Goal: Task Accomplishment & Management: Complete application form

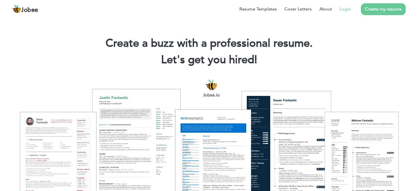
click at [346, 11] on link "Login" at bounding box center [345, 9] width 11 height 7
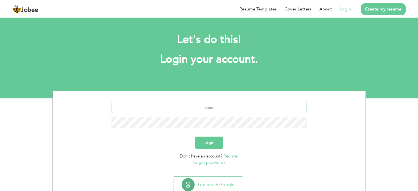
click at [187, 112] on input "text" at bounding box center [209, 107] width 195 height 11
type input "[EMAIL_ADDRESS][DOMAIN_NAME]"
click at [195, 137] on button "Login" at bounding box center [209, 143] width 28 height 12
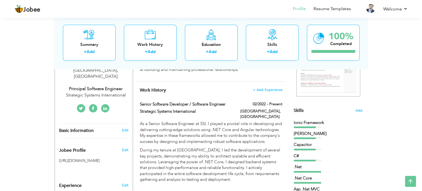
scroll to position [61, 0]
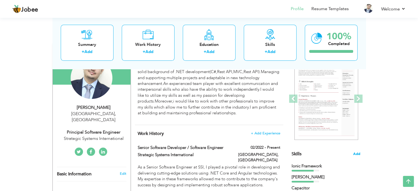
click at [355, 155] on span "Add" at bounding box center [356, 154] width 7 height 5
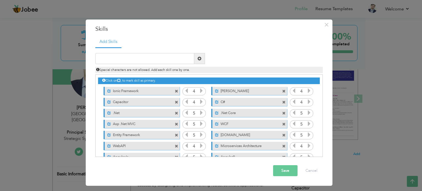
click at [177, 90] on span at bounding box center [177, 92] width 4 height 4
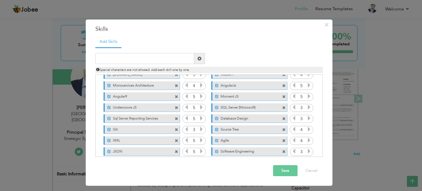
scroll to position [0, 0]
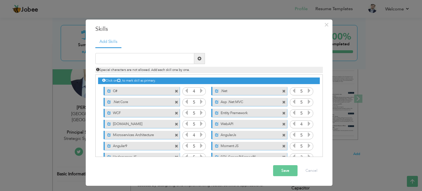
click at [201, 90] on icon at bounding box center [201, 90] width 5 height 5
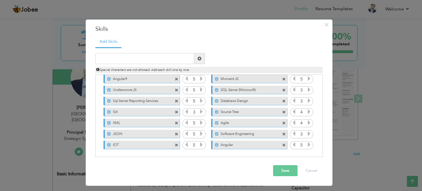
scroll to position [67, 0]
click at [285, 168] on button "Save" at bounding box center [285, 170] width 24 height 11
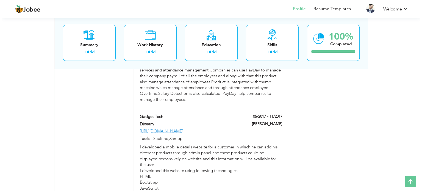
scroll to position [1253, 0]
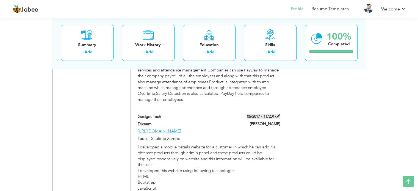
click at [279, 114] on span at bounding box center [279, 116] width 4 height 4
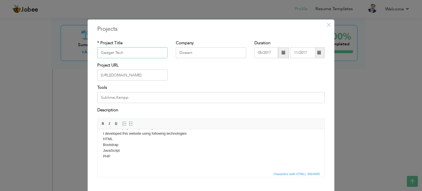
scroll to position [31, 0]
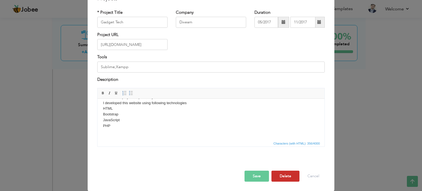
click at [277, 176] on button "Delete" at bounding box center [286, 176] width 28 height 11
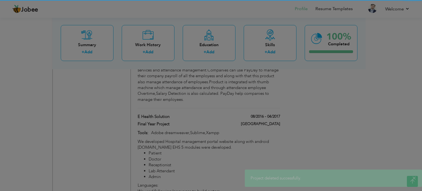
scroll to position [0, 0]
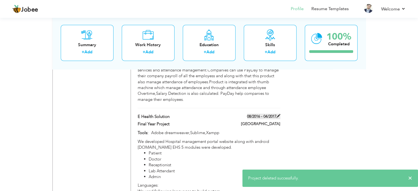
click at [278, 114] on span at bounding box center [279, 116] width 4 height 4
type input "E Health Solution"
type input "Final Year Project"
type input "08/2016"
type input "04/2017"
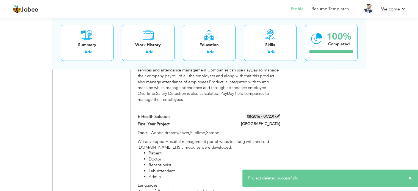
type input "Adobe dreamweaver,Sublime,Xampp"
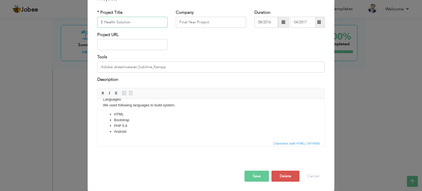
scroll to position [30, 0]
click at [280, 176] on button "Delete" at bounding box center [286, 176] width 28 height 11
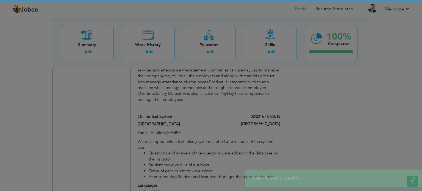
scroll to position [0, 0]
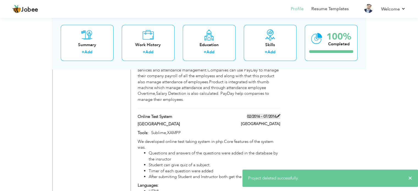
click at [279, 114] on span at bounding box center [279, 116] width 4 height 4
type input "Online Test System"
type input "[GEOGRAPHIC_DATA]"
type input "02/2016"
type input "07/2016"
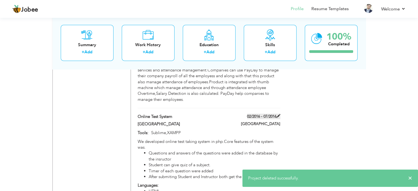
type input "Sublime,XAMPP"
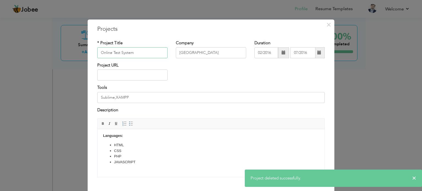
scroll to position [31, 0]
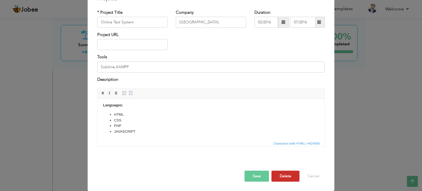
click at [281, 172] on button "Delete" at bounding box center [286, 176] width 28 height 11
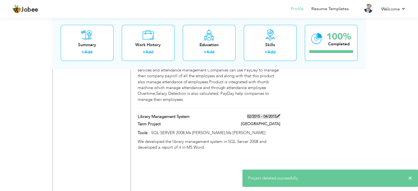
click at [279, 114] on span at bounding box center [279, 116] width 4 height 4
type input "Library Management System"
type input "Term Project"
type input "02/2015"
type input "04/2015"
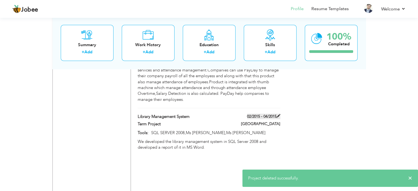
type input "SQL SERVER 2008,Ms Word,Ms Visio"
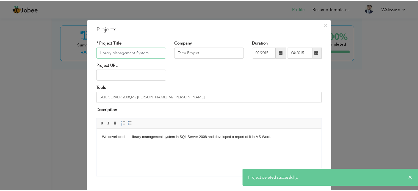
scroll to position [31, 0]
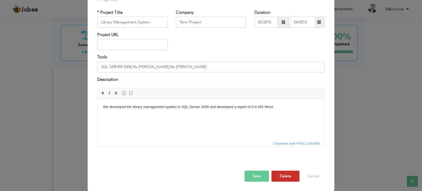
click at [289, 177] on button "Delete" at bounding box center [286, 176] width 28 height 11
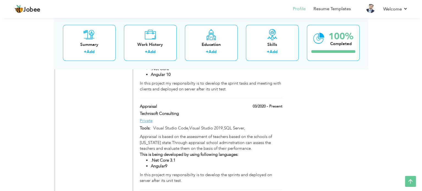
scroll to position [846, 0]
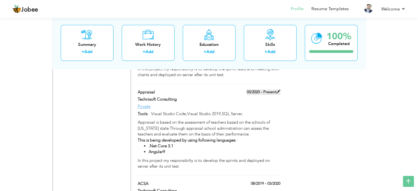
click at [280, 90] on span at bounding box center [279, 92] width 4 height 4
type input "Appraisal"
type input "Technisoft Consulting"
type input "03/2020"
type input "Private"
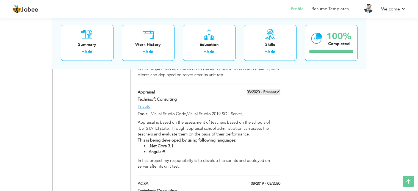
type input "Visual Studio Code,Visual Studio 2019,SQL Server,"
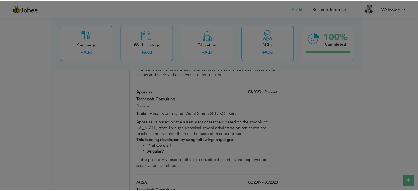
scroll to position [0, 0]
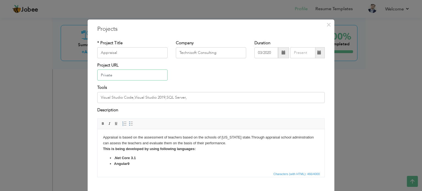
click at [133, 79] on input "Private" at bounding box center [132, 75] width 70 height 11
paste input "[URL][PERSON_NAME][DOMAIN_NAME]"
paste input "text"
type input "[URL][PERSON_NAME][DOMAIN_NAME]"
click at [318, 53] on span at bounding box center [320, 53] width 4 height 4
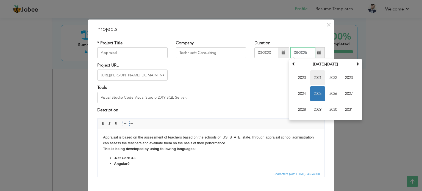
click at [317, 75] on span "2021" at bounding box center [318, 77] width 15 height 15
click at [346, 105] on span "Dec" at bounding box center [349, 109] width 15 height 15
type input "12/2021"
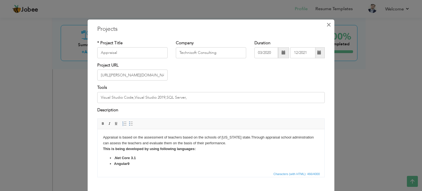
click at [327, 24] on span "×" at bounding box center [329, 25] width 5 height 10
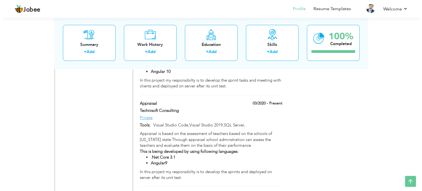
scroll to position [835, 0]
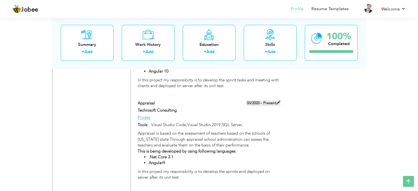
click at [278, 101] on span at bounding box center [279, 103] width 4 height 4
type input "Private"
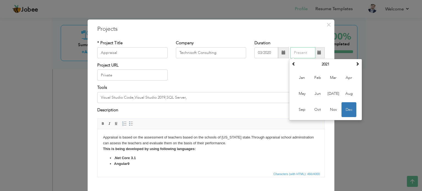
click at [297, 53] on input "text" at bounding box center [303, 52] width 25 height 11
type input "06/2021"
click at [256, 77] on div "Project URL Private" at bounding box center [211, 73] width 236 height 22
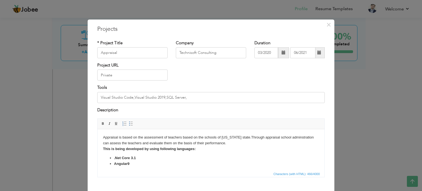
scroll to position [11, 0]
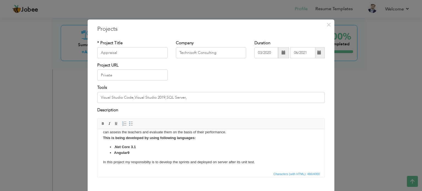
click at [220, 155] on li "Angular9" at bounding box center [211, 153] width 194 height 6
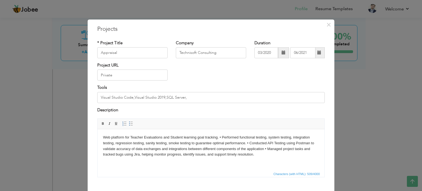
click at [219, 138] on body "Web platform for Teacher Evaluations and Student learning goal tracking. • Perf…" at bounding box center [211, 146] width 216 height 23
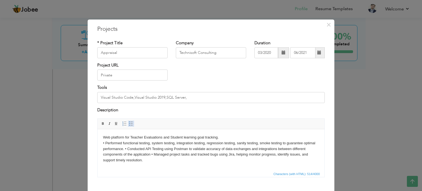
click at [129, 123] on span at bounding box center [131, 124] width 4 height 4
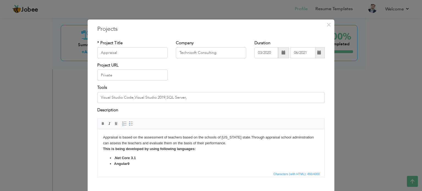
click at [211, 152] on body "Appraisal is based on the assessment of teachers based on the schools of califo…" at bounding box center [211, 156] width 216 height 42
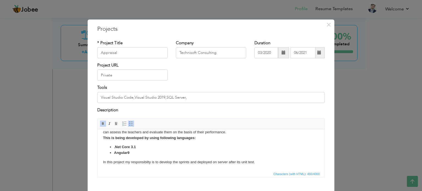
scroll to position [31, 0]
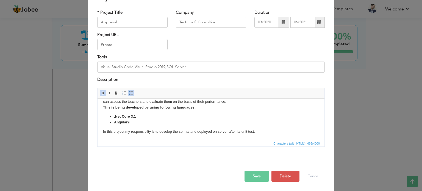
click at [264, 179] on button "Save" at bounding box center [257, 176] width 24 height 11
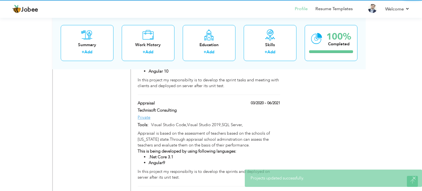
scroll to position [0, 0]
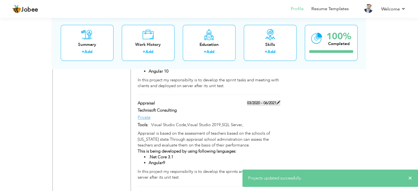
click at [278, 101] on span at bounding box center [279, 103] width 4 height 4
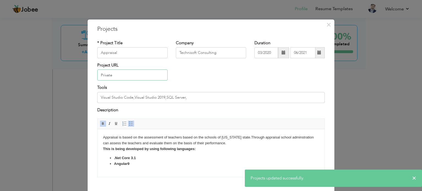
click at [113, 80] on input "Private" at bounding box center [132, 75] width 70 height 11
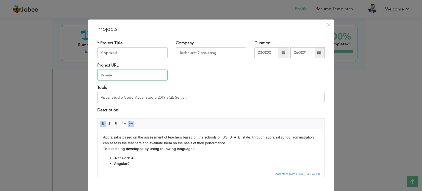
paste input "[URL][PERSON_NAME][DOMAIN_NAME]"
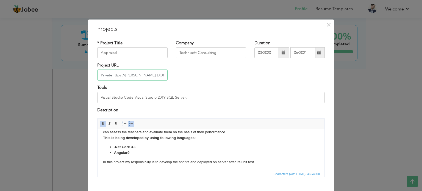
click at [111, 75] on input "Privatehttps://everman.ilm.school" at bounding box center [132, 75] width 70 height 11
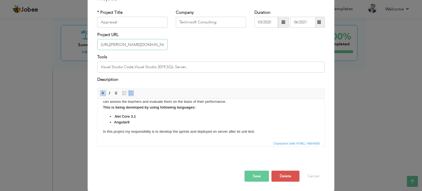
type input "[URL][PERSON_NAME][DOMAIN_NAME]"
click at [257, 180] on button "Save" at bounding box center [257, 176] width 24 height 11
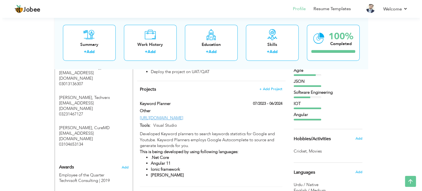
scroll to position [355, 0]
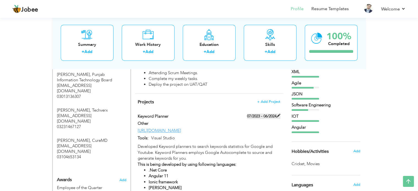
click at [279, 114] on span at bounding box center [279, 116] width 4 height 4
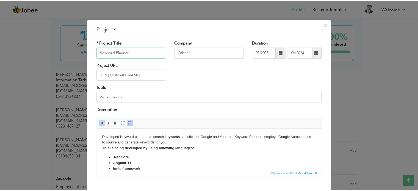
scroll to position [31, 0]
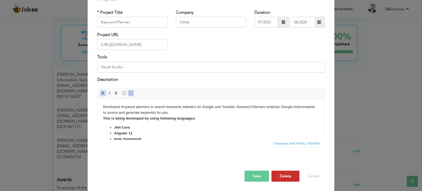
click at [282, 177] on button "Delete" at bounding box center [286, 176] width 28 height 11
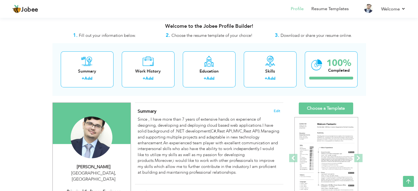
scroll to position [0, 0]
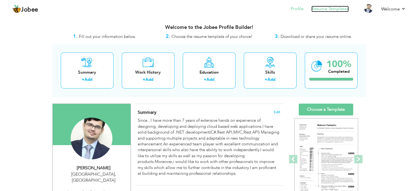
click at [324, 7] on link "Resume Templates" at bounding box center [330, 9] width 37 height 6
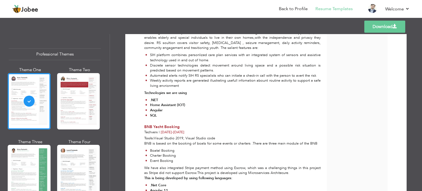
scroll to position [370, 0]
click at [282, 6] on link "Back to Profile" at bounding box center [293, 9] width 29 height 6
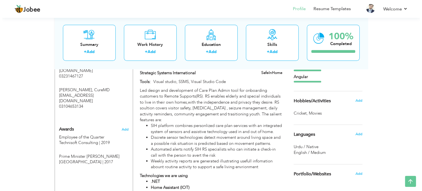
scroll to position [406, 0]
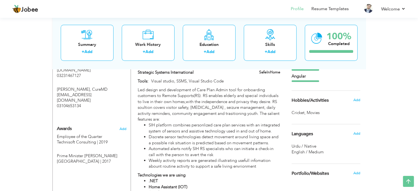
click at [188, 146] on li "Automated alerts notify SIH RS specialists who can initiate a check-in call wit…" at bounding box center [214, 152] width 131 height 12
type input "SafeInHome"
type input "Strategic Systems International"
type input "06/2022"
type input "Visual studio, SSMS, Visual Studio Code"
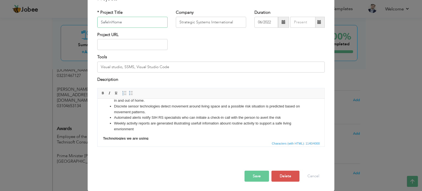
scroll to position [72, 0]
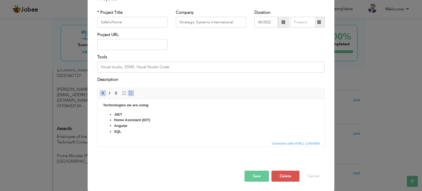
click at [165, 138] on html "Led design and development of Care Plan Admin tool for onboarding customers to …" at bounding box center [211, 83] width 227 height 113
click at [252, 176] on button "Save" at bounding box center [257, 176] width 24 height 11
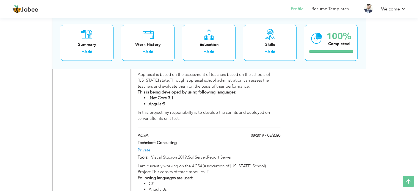
scroll to position [808, 0]
click at [323, 6] on link "Resume Templates" at bounding box center [330, 9] width 37 height 6
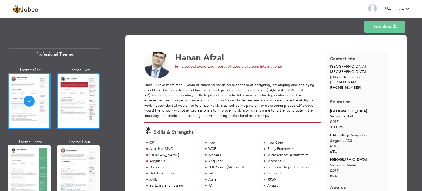
click at [86, 112] on div at bounding box center [78, 101] width 43 height 56
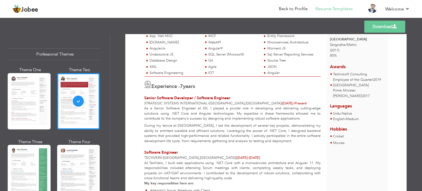
scroll to position [119, 0]
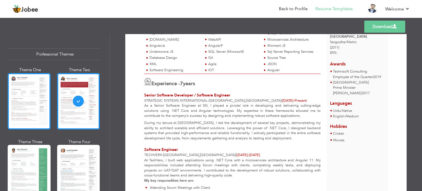
click at [32, 92] on div at bounding box center [29, 101] width 43 height 56
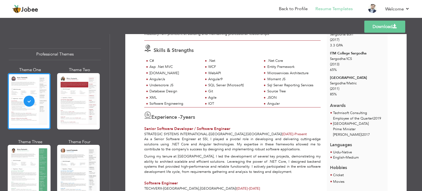
scroll to position [0, 0]
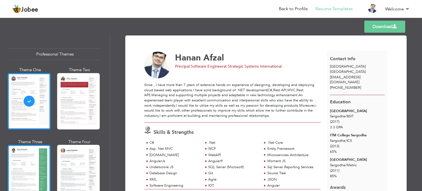
click at [46, 155] on div at bounding box center [29, 173] width 43 height 56
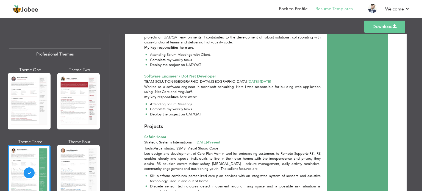
scroll to position [250, 0]
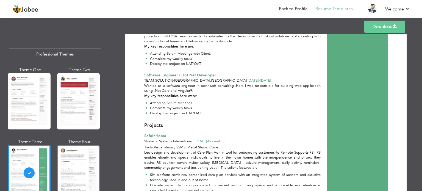
click at [75, 168] on div at bounding box center [78, 173] width 43 height 56
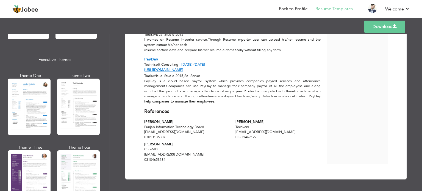
scroll to position [398, 0]
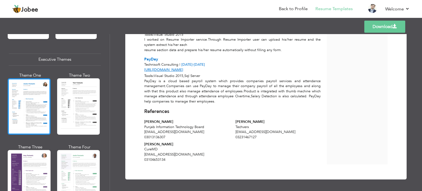
click at [31, 127] on div at bounding box center [29, 106] width 43 height 56
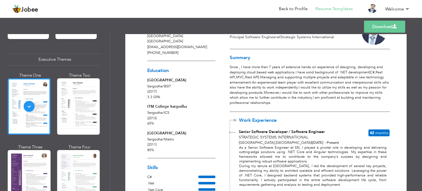
scroll to position [31, 0]
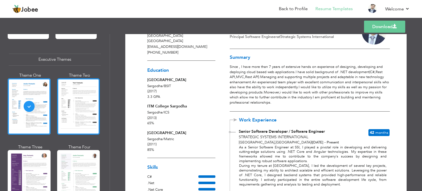
click at [76, 90] on div at bounding box center [78, 106] width 43 height 56
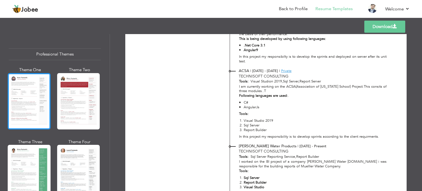
scroll to position [0, 0]
click at [32, 105] on div at bounding box center [29, 101] width 43 height 56
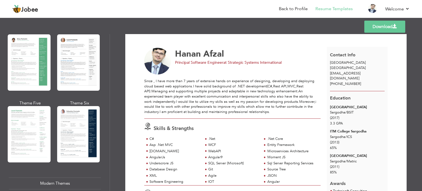
scroll to position [111, 0]
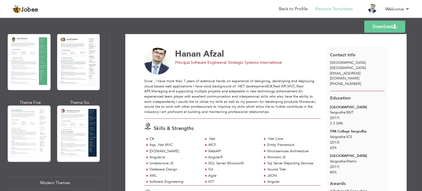
click at [90, 125] on div at bounding box center [78, 134] width 43 height 56
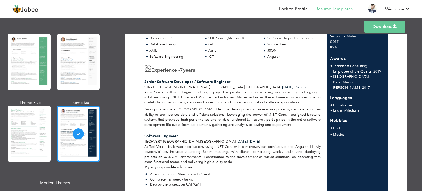
scroll to position [129, 0]
click at [287, 7] on link "Back to Profile" at bounding box center [293, 9] width 29 height 6
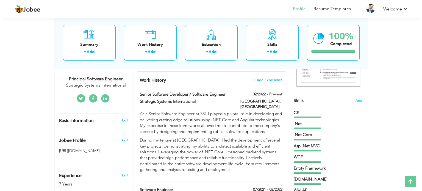
scroll to position [114, 0]
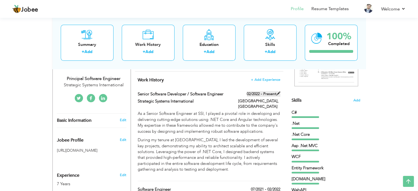
click at [278, 92] on span at bounding box center [279, 94] width 4 height 4
type input "Senior Software Developer / Software Engineer"
type input "Strategic Systems International"
type input "02/2022"
type input "[GEOGRAPHIC_DATA]"
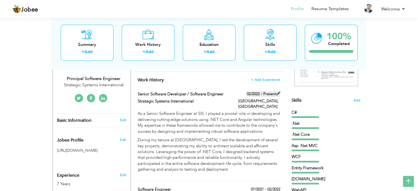
type input "[GEOGRAPHIC_DATA]"
checkbox input "true"
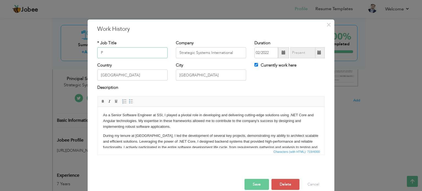
scroll to position [0, 0]
type input "Principal Software Engineer"
click at [119, 116] on p "As a Senior Software Engineer at SSI, I played a pivotal role in developing and…" at bounding box center [211, 120] width 216 height 17
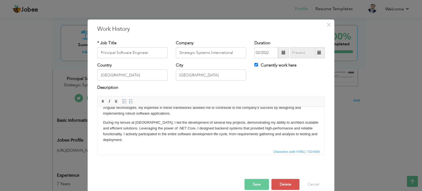
scroll to position [13, 0]
click at [250, 186] on button "Save" at bounding box center [257, 184] width 24 height 11
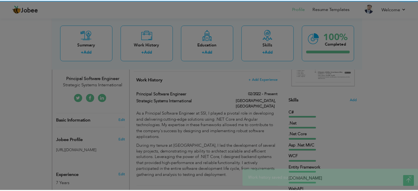
scroll to position [0, 0]
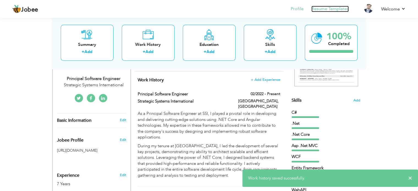
click at [322, 10] on link "Resume Templates" at bounding box center [330, 9] width 37 height 6
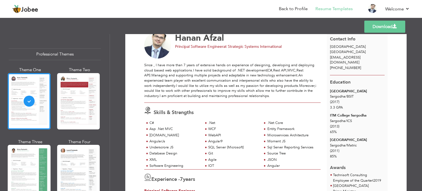
scroll to position [20, 0]
click at [378, 31] on link "Download" at bounding box center [385, 27] width 41 height 12
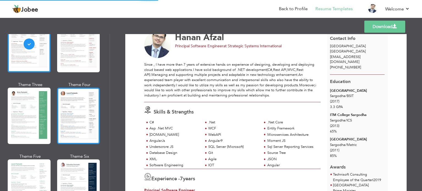
scroll to position [62, 0]
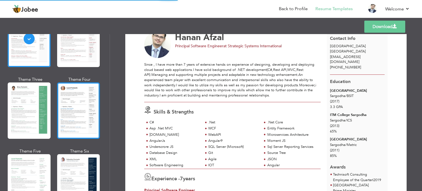
click at [73, 160] on div at bounding box center [78, 182] width 43 height 56
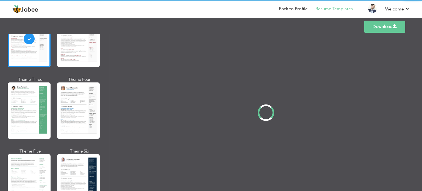
scroll to position [0, 0]
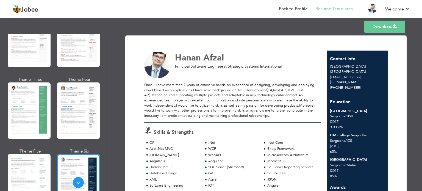
click at [380, 26] on link "Download" at bounding box center [385, 27] width 41 height 12
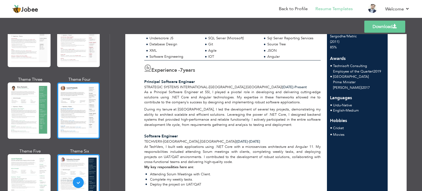
scroll to position [182, 0]
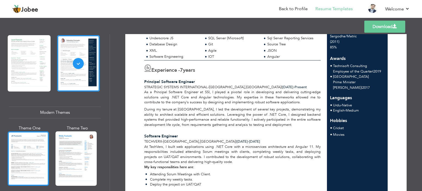
click at [31, 150] on div at bounding box center [28, 158] width 41 height 54
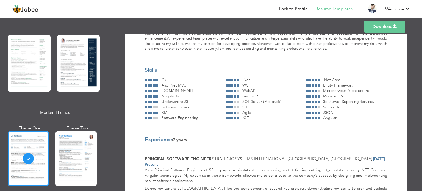
scroll to position [113, 0]
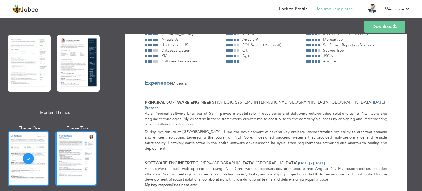
click at [86, 133] on div at bounding box center [76, 158] width 41 height 54
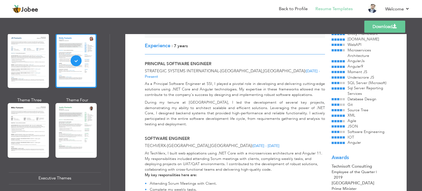
scroll to position [0, 0]
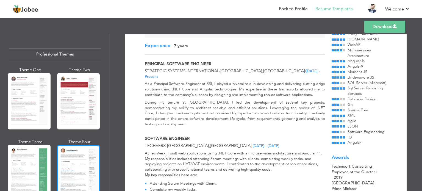
click at [71, 168] on div at bounding box center [78, 173] width 43 height 56
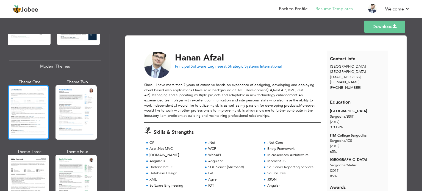
scroll to position [237, 0]
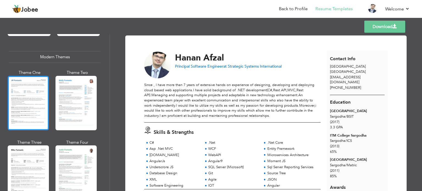
click at [38, 147] on div at bounding box center [28, 172] width 41 height 54
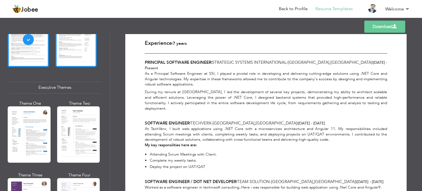
scroll to position [371, 0]
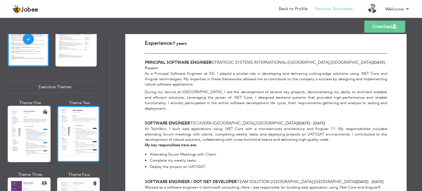
click at [64, 126] on div at bounding box center [78, 134] width 43 height 56
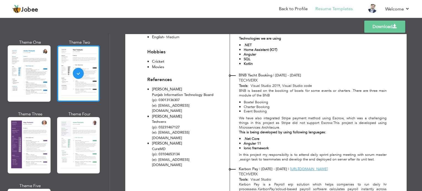
scroll to position [431, 0]
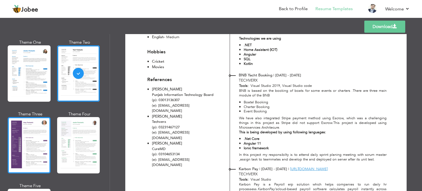
click at [32, 137] on div at bounding box center [29, 145] width 43 height 56
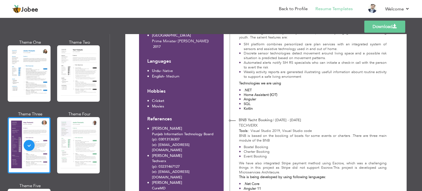
scroll to position [258, 0]
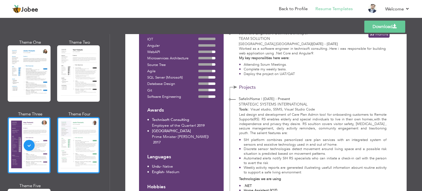
click at [88, 134] on div at bounding box center [78, 145] width 43 height 56
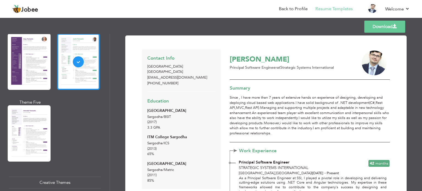
scroll to position [515, 0]
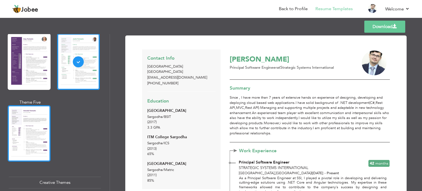
click at [36, 125] on div at bounding box center [29, 133] width 43 height 56
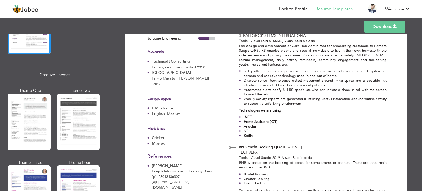
scroll to position [623, 0]
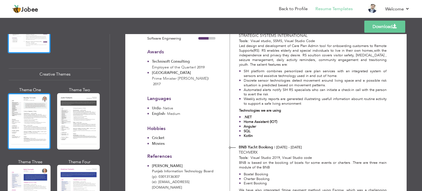
click at [20, 124] on div at bounding box center [29, 121] width 43 height 56
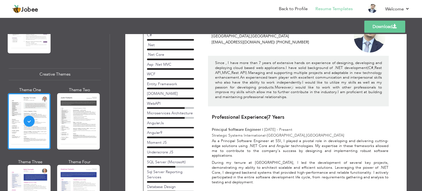
scroll to position [33, 0]
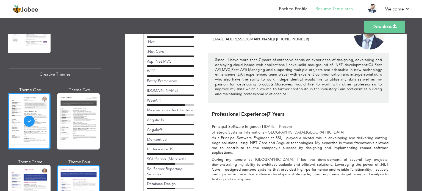
click at [75, 173] on div at bounding box center [78, 193] width 43 height 56
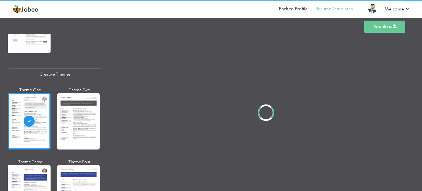
scroll to position [0, 0]
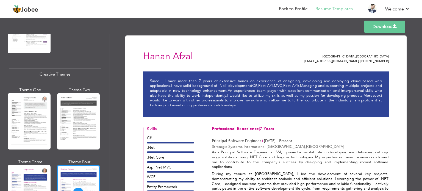
click at [45, 175] on div at bounding box center [29, 193] width 43 height 56
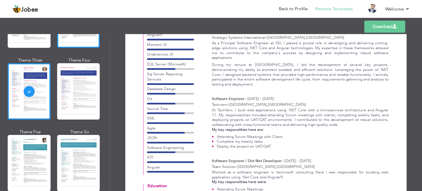
scroll to position [738, 0]
